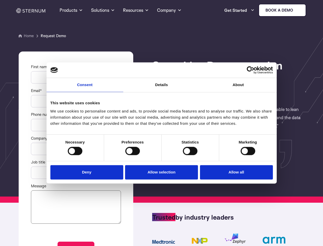
click at [85, 88] on link "Consent" at bounding box center [85, 85] width 77 height 14
click at [162, 88] on link "Details" at bounding box center [161, 85] width 77 height 14
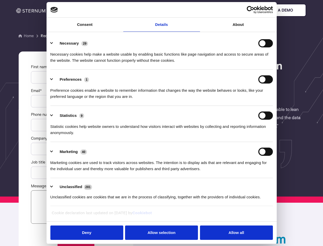
click at [238, 63] on div "Necessary cookies help make a website usable by enabling basic functions like p…" at bounding box center [161, 55] width 223 height 16
click at [75, 136] on div "Statistic cookies help website owners to understand how visitors interact with …" at bounding box center [161, 127] width 223 height 16
click at [133, 136] on div "Statistic cookies help website owners to understand how visitors interact with …" at bounding box center [161, 127] width 223 height 16
click at [190, 136] on div "Statistic cookies help website owners to understand how visitors interact with …" at bounding box center [161, 127] width 223 height 16
click at [248, 136] on div "Statistic cookies help website owners to understand how visitors interact with …" at bounding box center [161, 127] width 223 height 16
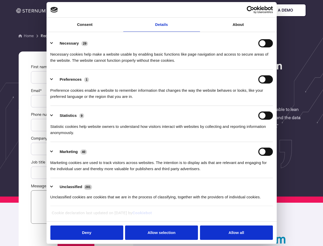
click at [88, 171] on li "Marketing 40 Marketing cookies are used to track visitors across websites. The …" at bounding box center [161, 160] width 223 height 36
click at [162, 171] on li "Marketing 40 Marketing cookies are used to track visitors across websites. The …" at bounding box center [161, 160] width 223 height 36
click at [235, 171] on li "Marketing 40 Marketing cookies are used to track visitors across websites. The …" at bounding box center [161, 160] width 223 height 36
